Goal: Task Accomplishment & Management: Use online tool/utility

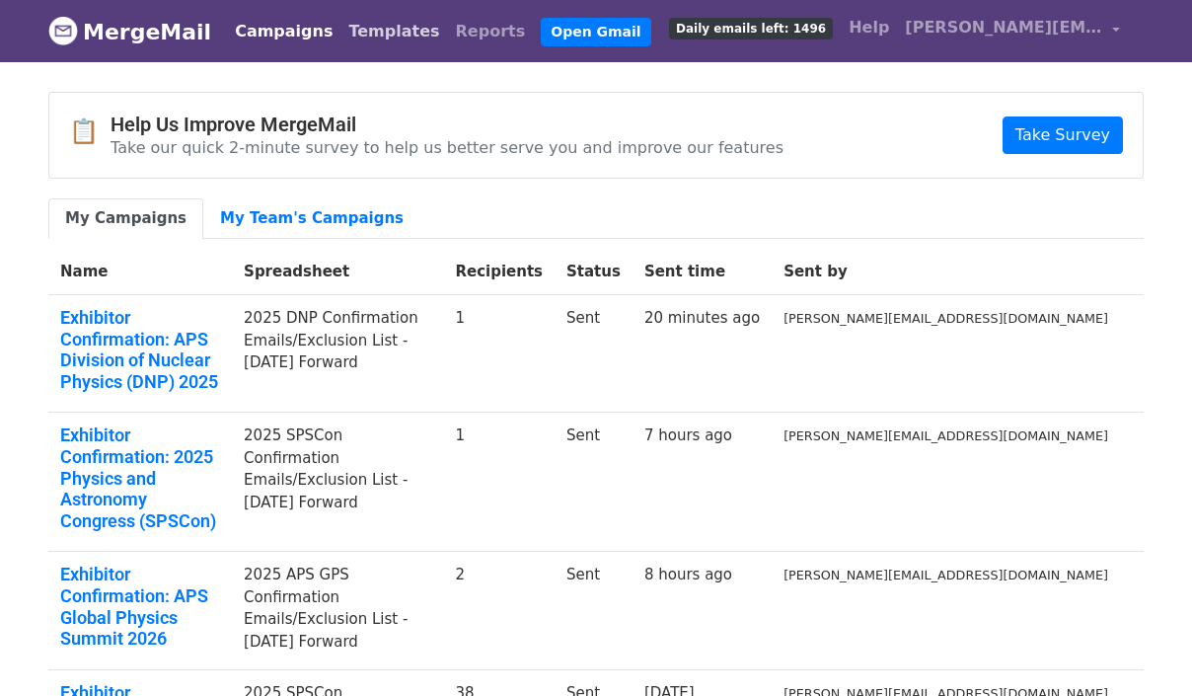
click at [355, 35] on link "Templates" at bounding box center [394, 31] width 107 height 39
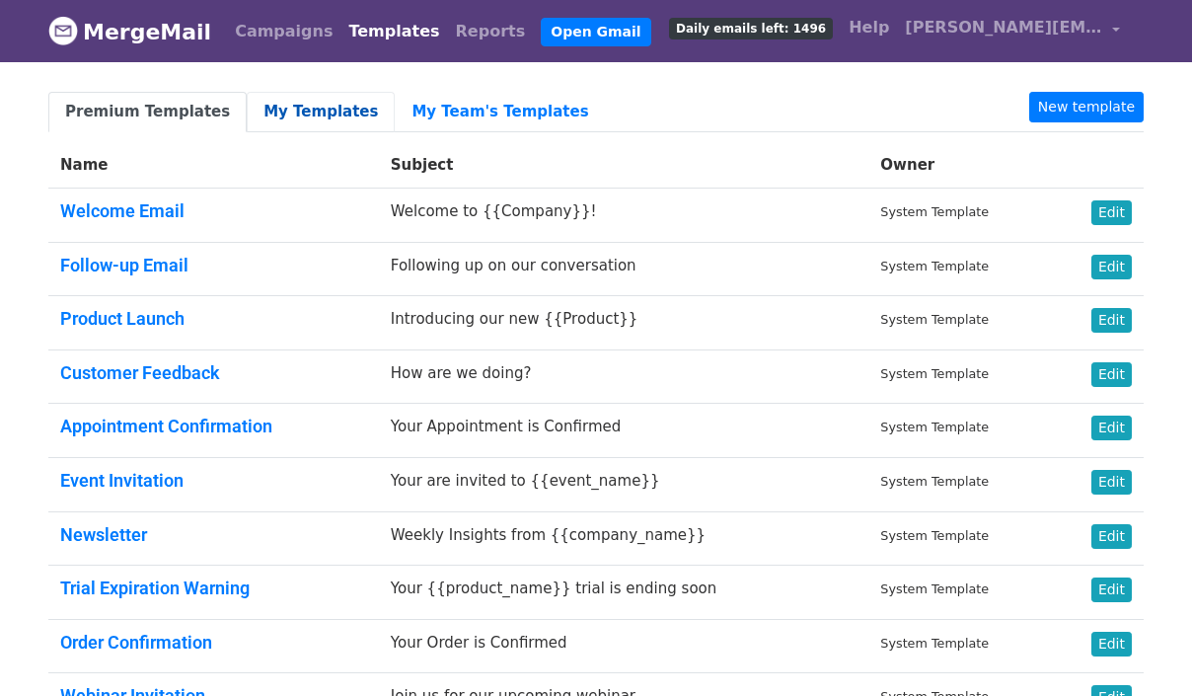
click at [305, 100] on link "My Templates" at bounding box center [321, 112] width 148 height 40
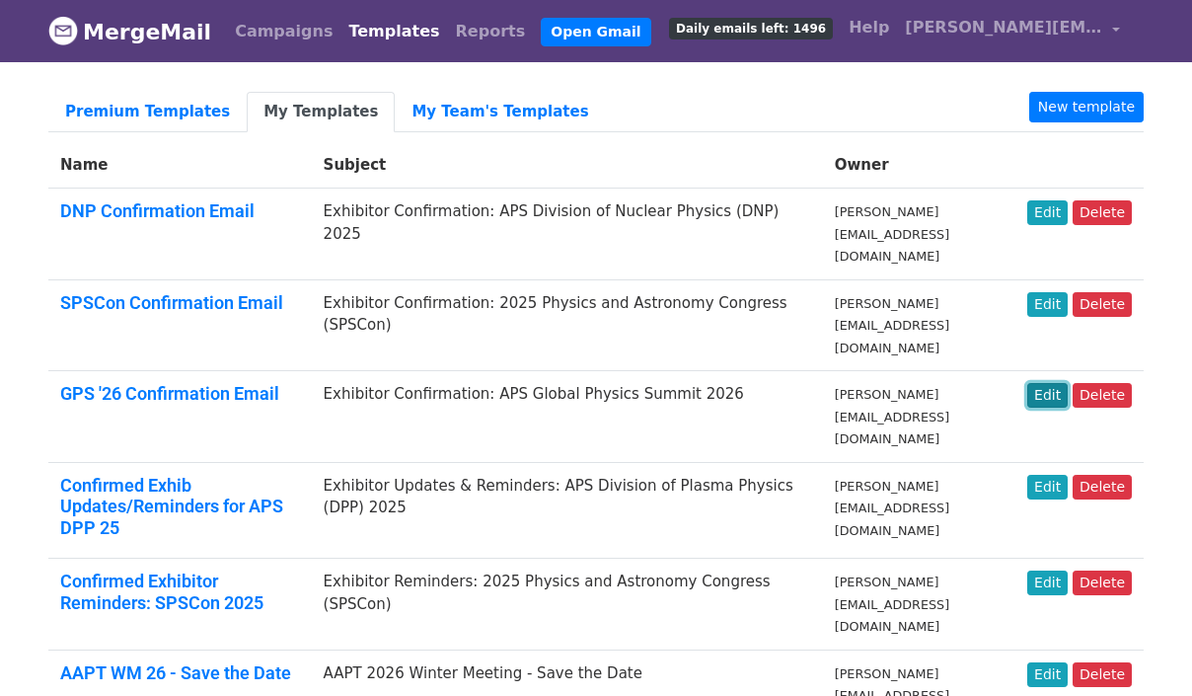
click at [1048, 383] on link "Edit" at bounding box center [1048, 395] width 40 height 25
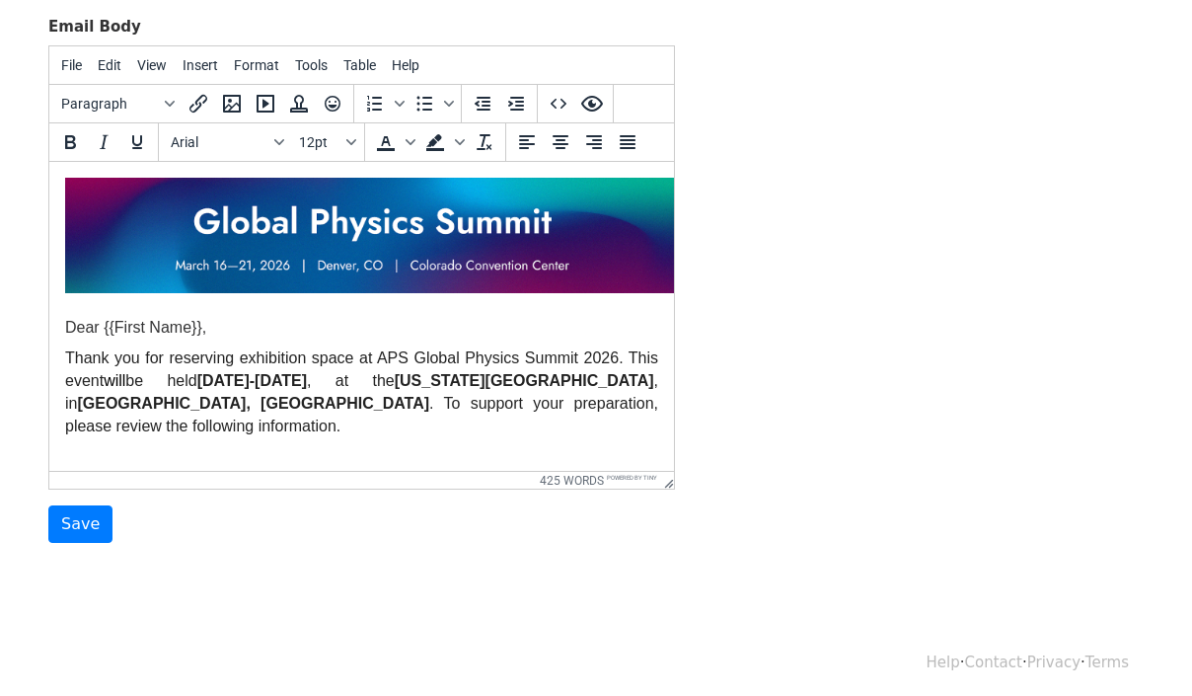
scroll to position [302, 0]
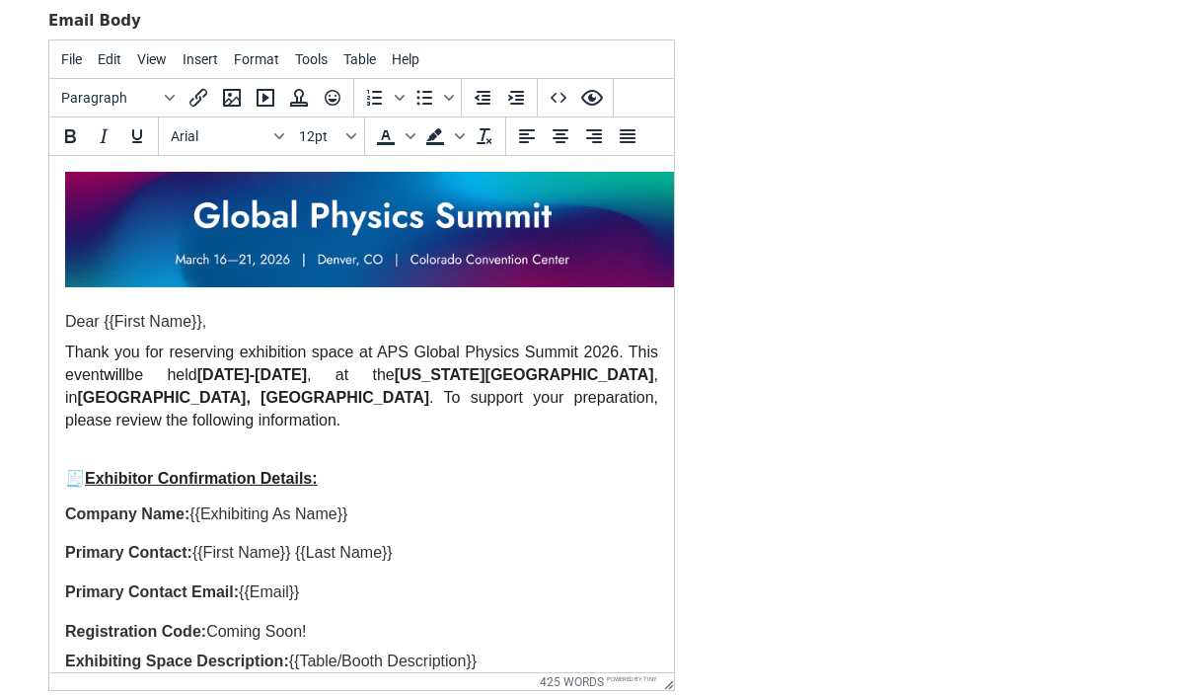
drag, startPoint x: 673, startPoint y: 477, endPoint x: 678, endPoint y: 715, distance: 237.9
click at [678, 695] on html "MergeMail Campaigns Templates Reports Open Gmail Daily emails left: 1496 Help […" at bounding box center [596, 300] width 1192 height 1204
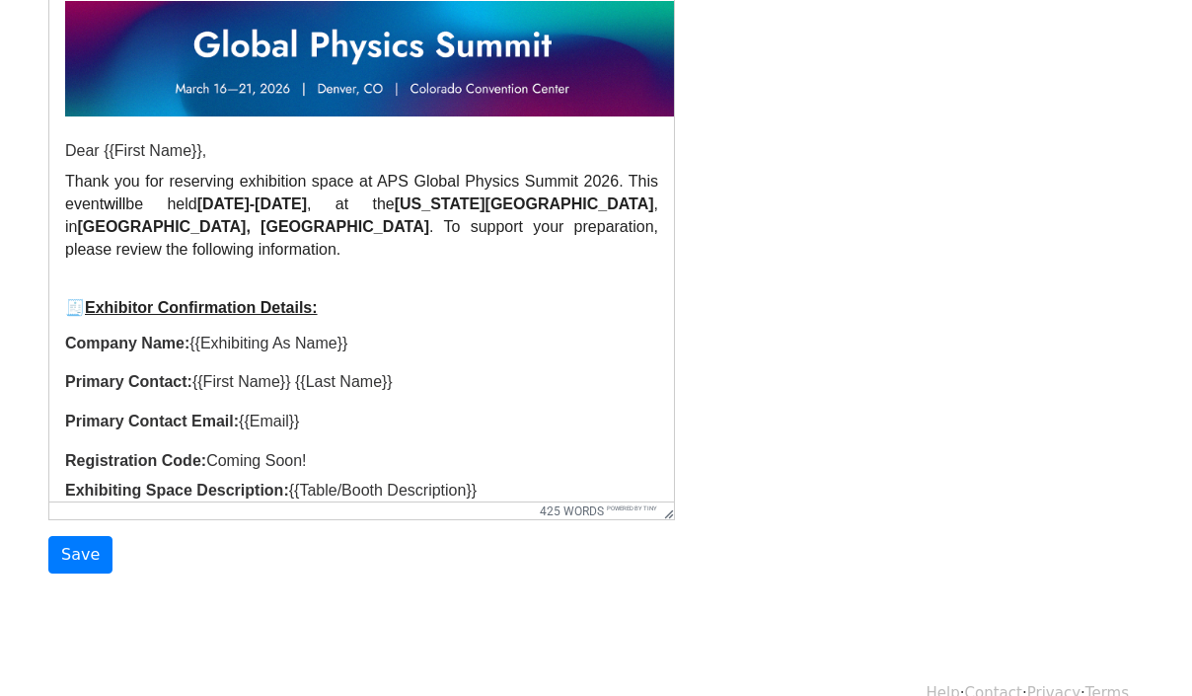
scroll to position [509, 0]
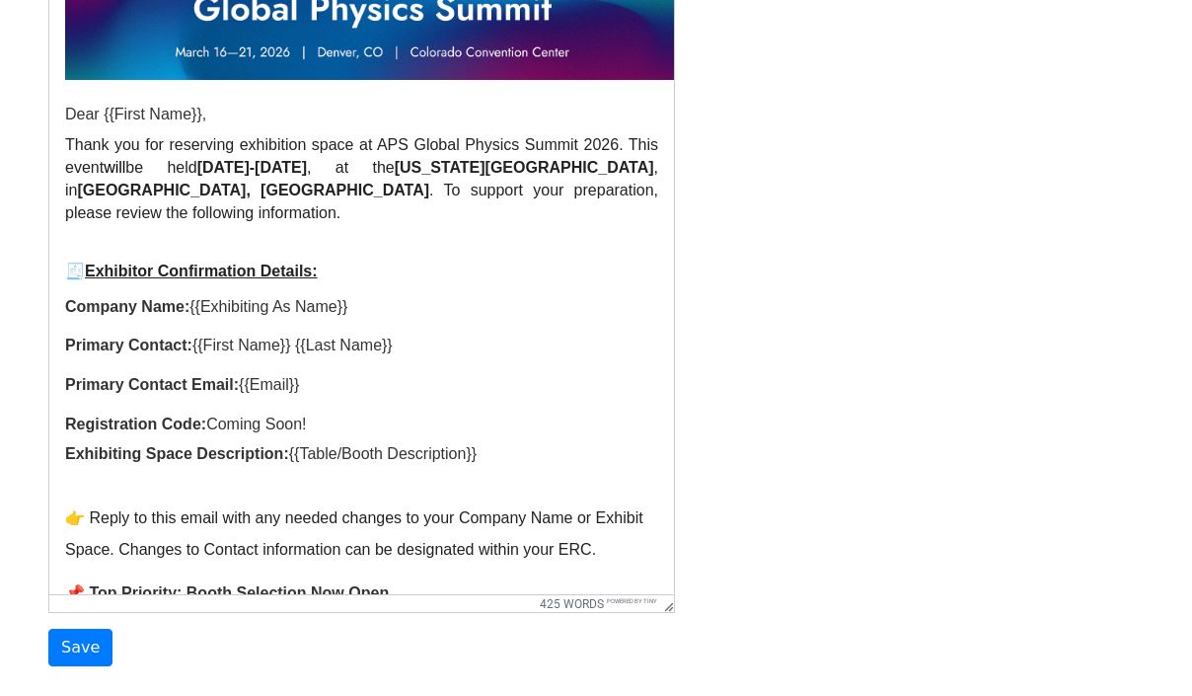
drag, startPoint x: 668, startPoint y: 479, endPoint x: 668, endPoint y: 614, distance: 135.2
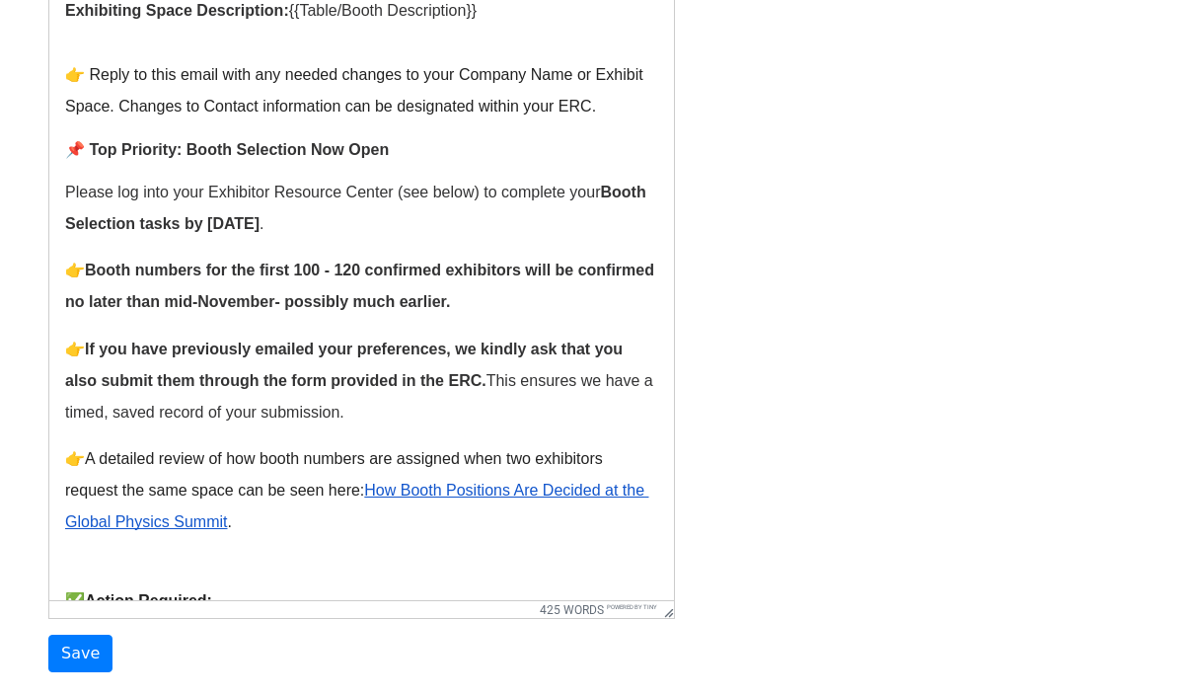
scroll to position [442, 0]
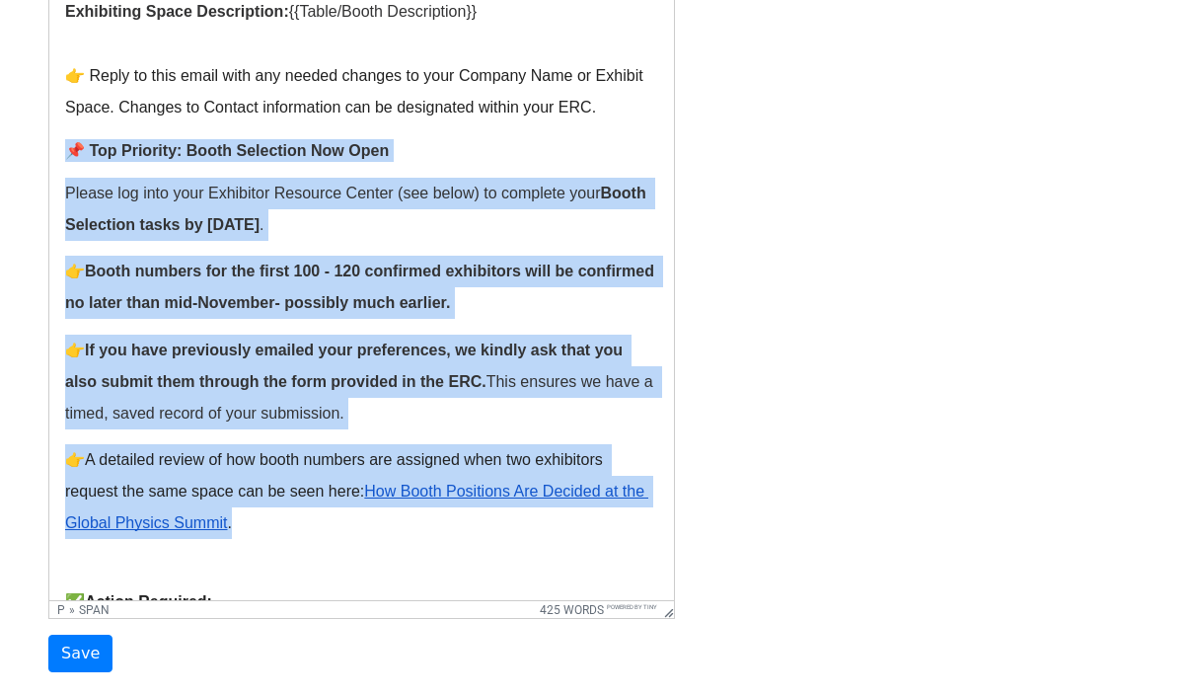
drag, startPoint x: 208, startPoint y: 514, endPoint x: 57, endPoint y: 142, distance: 401.6
click at [57, 142] on html "Dear {{First Name}}, Thank you for reserving exhibition space at APS Global Phy…" at bounding box center [361, 597] width 625 height 2181
copy body "📌 Top Priority: Booth Selection Now Open Please log into your Exhibitor Resourc…"
